Goal: Information Seeking & Learning: Learn about a topic

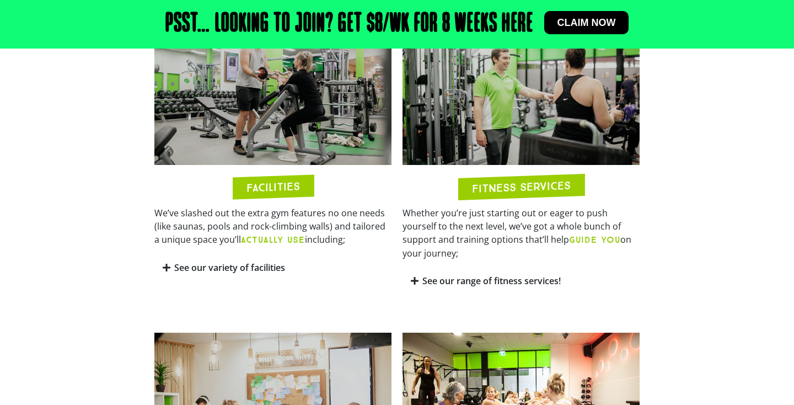
scroll to position [574, 0]
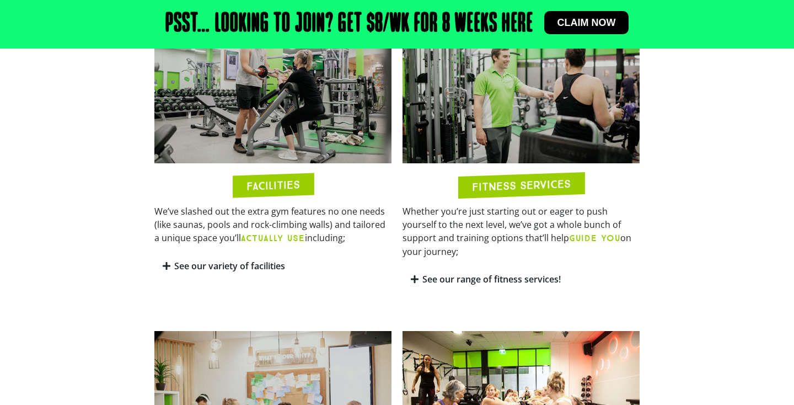
click at [201, 265] on link "See our variety of facilities" at bounding box center [229, 266] width 111 height 12
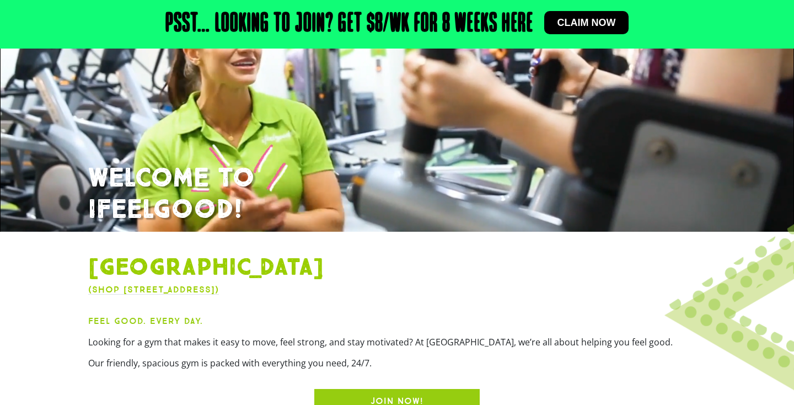
scroll to position [0, 0]
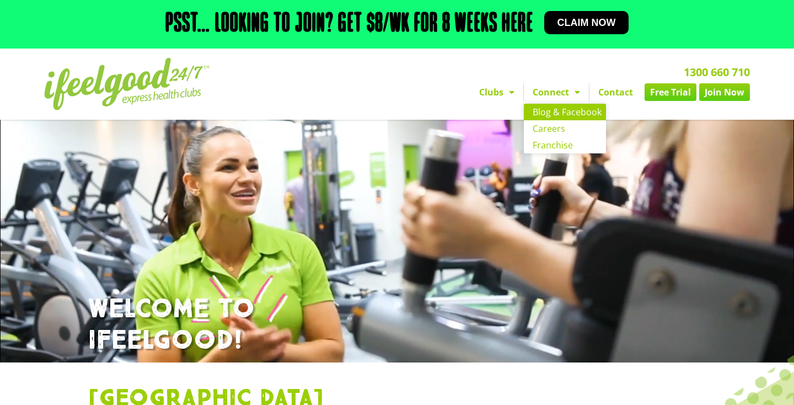
click at [560, 115] on link "Blog & Facebook" at bounding box center [565, 112] width 82 height 17
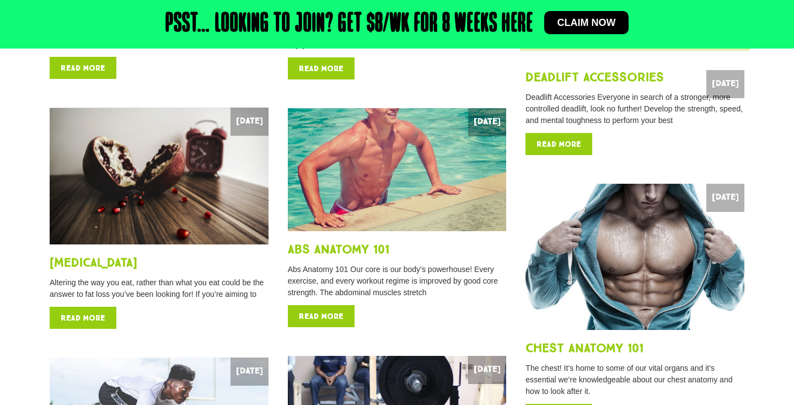
scroll to position [662, 0]
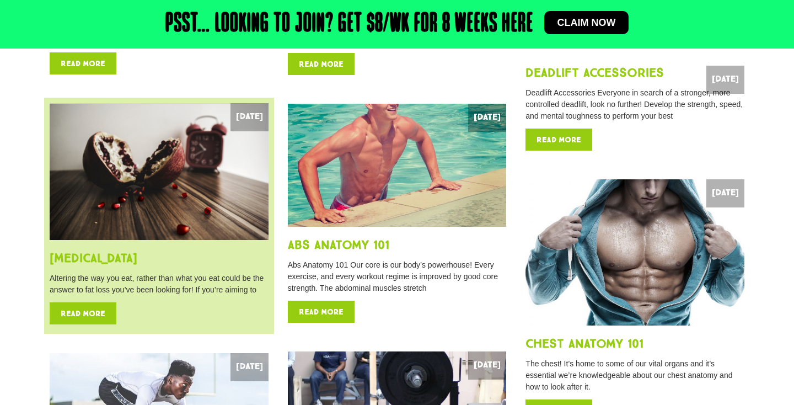
click at [97, 316] on link "Read More" at bounding box center [83, 313] width 67 height 22
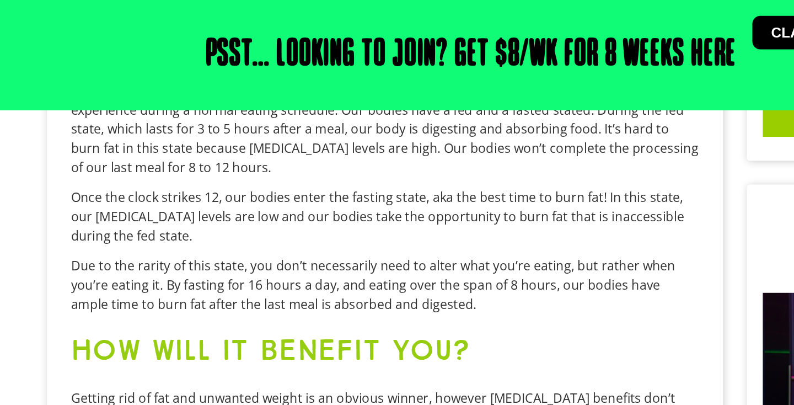
scroll to position [635, 0]
